Goal: Task Accomplishment & Management: Manage account settings

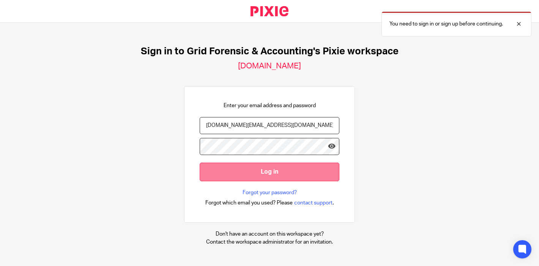
click at [274, 173] on input "Log in" at bounding box center [270, 171] width 140 height 19
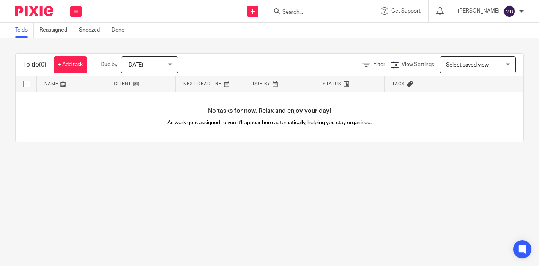
drag, startPoint x: 341, startPoint y: 14, endPoint x: 347, endPoint y: 14, distance: 6.4
click at [341, 14] on input "Search" at bounding box center [316, 12] width 68 height 7
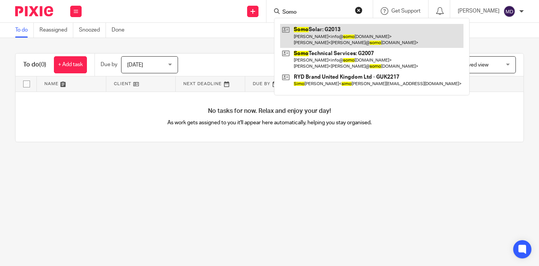
type input "Somo"
click at [342, 29] on link at bounding box center [371, 36] width 183 height 24
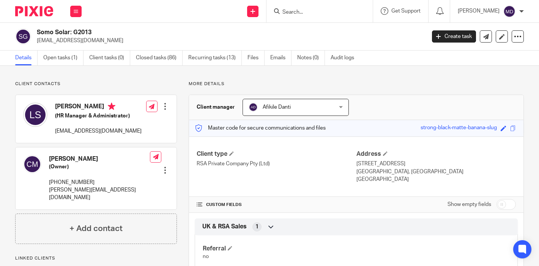
click at [166, 105] on div at bounding box center [165, 106] width 8 height 8
click at [521, 38] on div at bounding box center [517, 36] width 12 height 12
click at [530, 46] on div "Somo Solar: G2013 [EMAIL_ADDRESS][DOMAIN_NAME] Create task Export data Merge Ar…" at bounding box center [269, 37] width 539 height 28
click at [498, 35] on link at bounding box center [501, 36] width 12 height 12
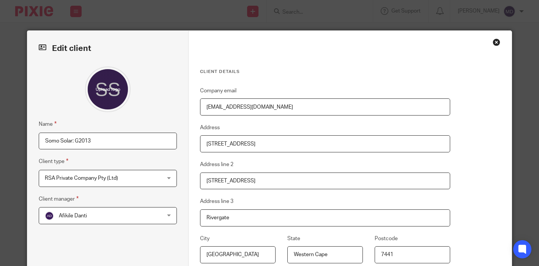
click at [70, 142] on input "Somo Solar: G2013" at bounding box center [108, 140] width 138 height 17
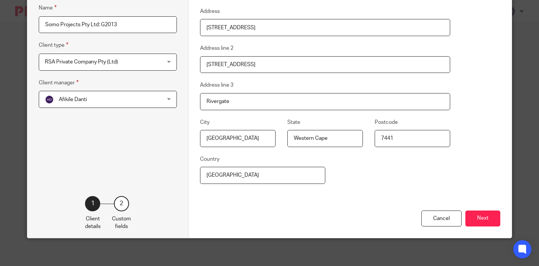
scroll to position [120, 0]
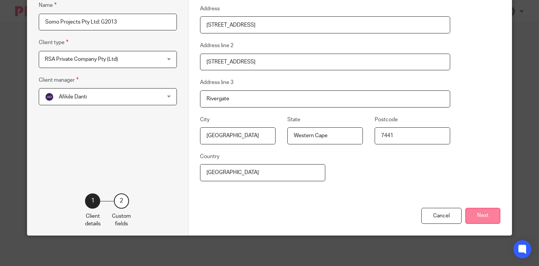
type input "Somo Projects Pty Ltd: G2013"
click at [477, 212] on button "Next" at bounding box center [482, 216] width 35 height 16
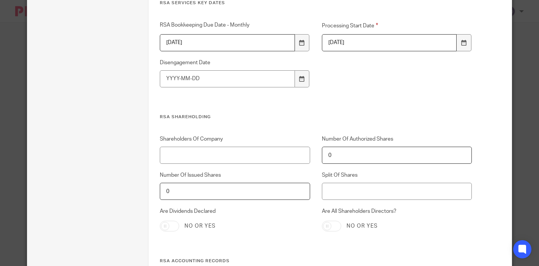
scroll to position [2602, 0]
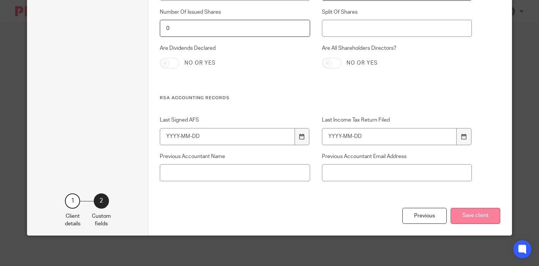
click at [477, 215] on button "Save client" at bounding box center [475, 216] width 50 height 16
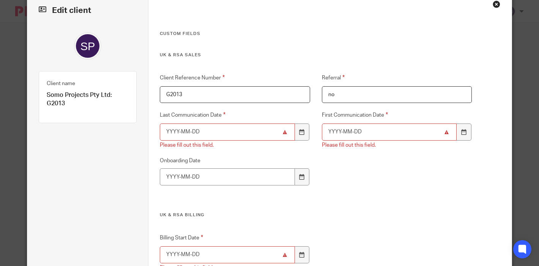
scroll to position [47, 0]
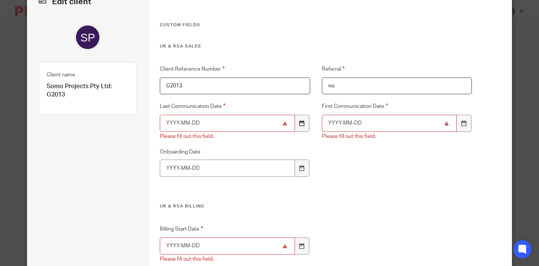
type input "G2013"
click at [305, 121] on div at bounding box center [302, 123] width 14 height 17
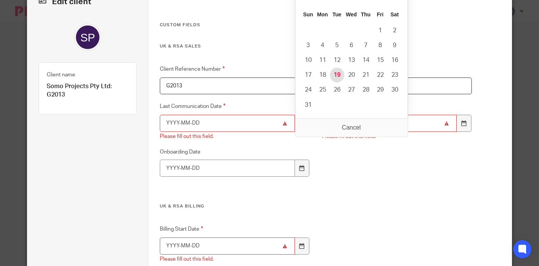
type input "2025-08-19"
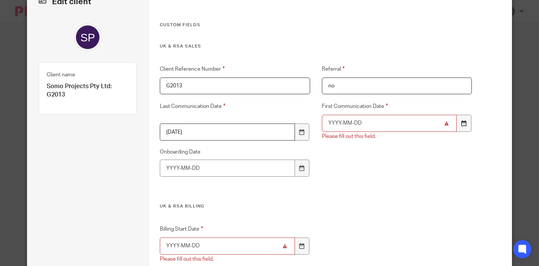
click at [463, 124] on icon at bounding box center [464, 123] width 6 height 6
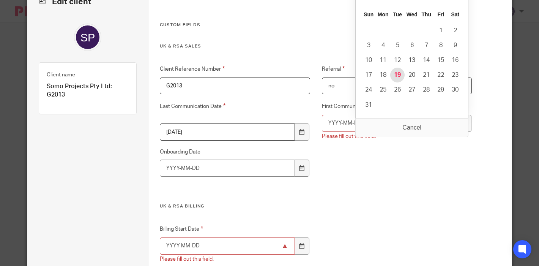
type input "2025-08-19"
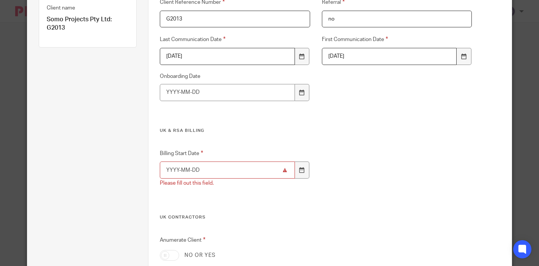
scroll to position [121, 0]
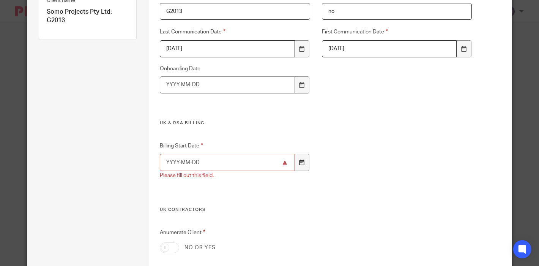
click at [303, 161] on icon at bounding box center [302, 162] width 6 height 6
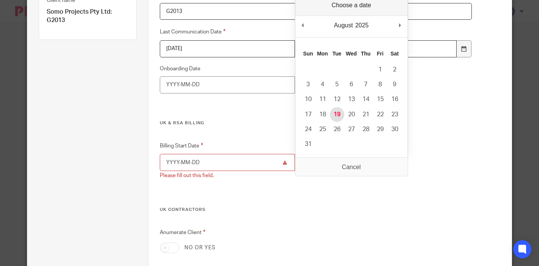
type input "2025-08-19"
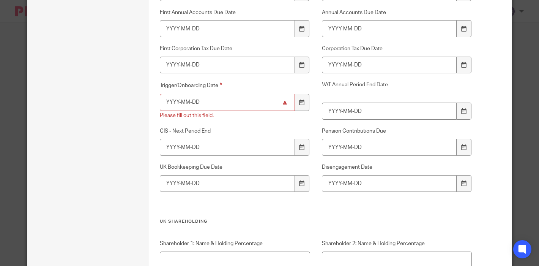
scroll to position [1155, 0]
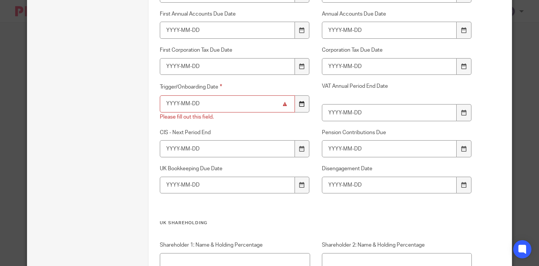
click at [302, 104] on icon at bounding box center [302, 104] width 6 height 6
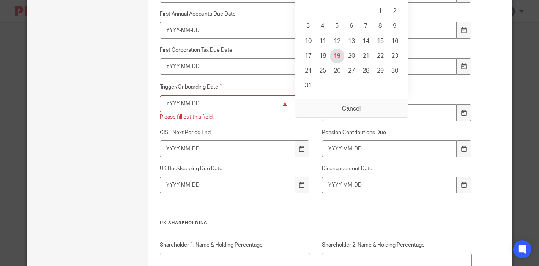
type input "2025-08-19"
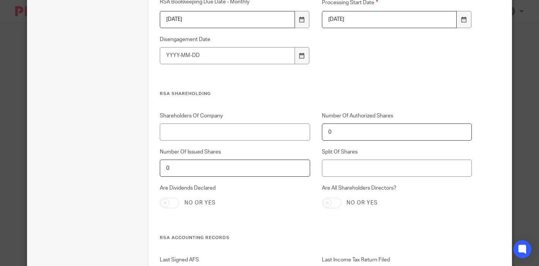
scroll to position [2602, 0]
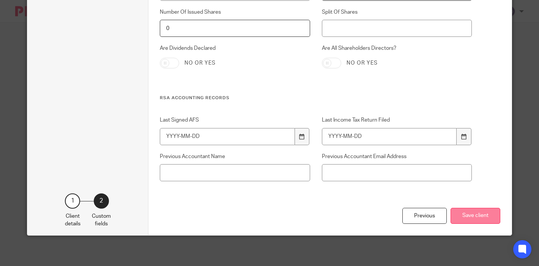
click at [479, 214] on button "Save client" at bounding box center [475, 216] width 50 height 16
